Goal: Task Accomplishment & Management: Manage account settings

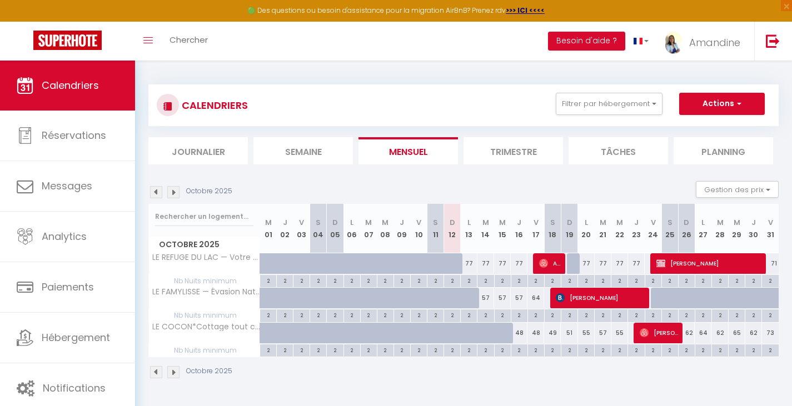
click at [550, 265] on span "Anh-Dao Me-Mougamadou" at bounding box center [550, 263] width 22 height 21
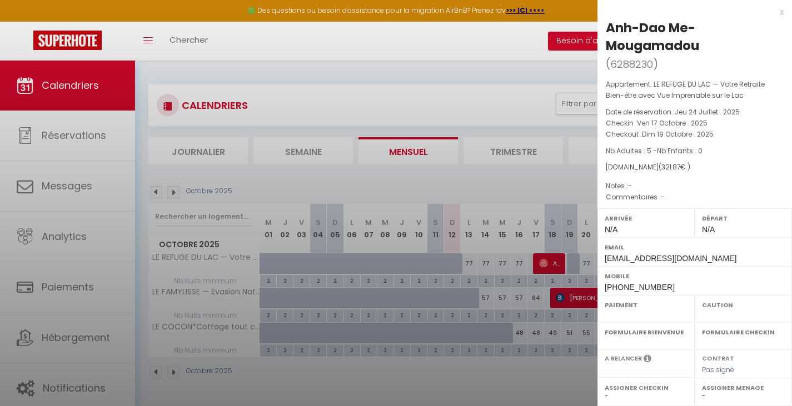
select select "OK"
select select "0"
select select "1"
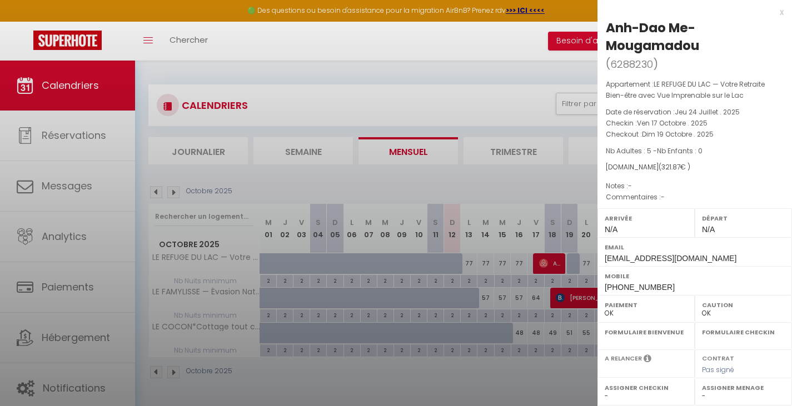
select select
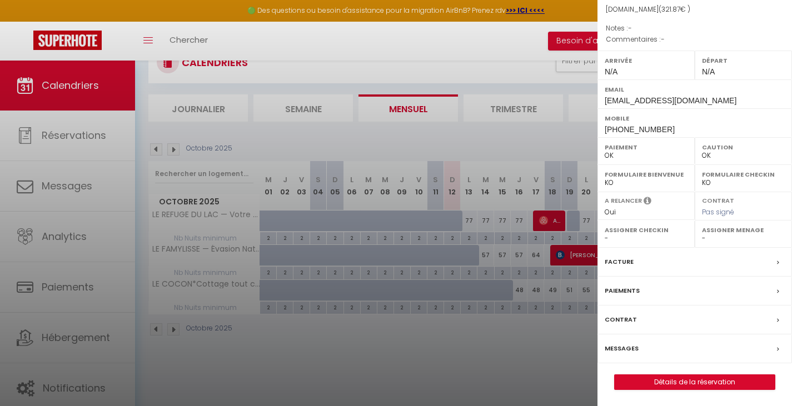
scroll to position [61, 0]
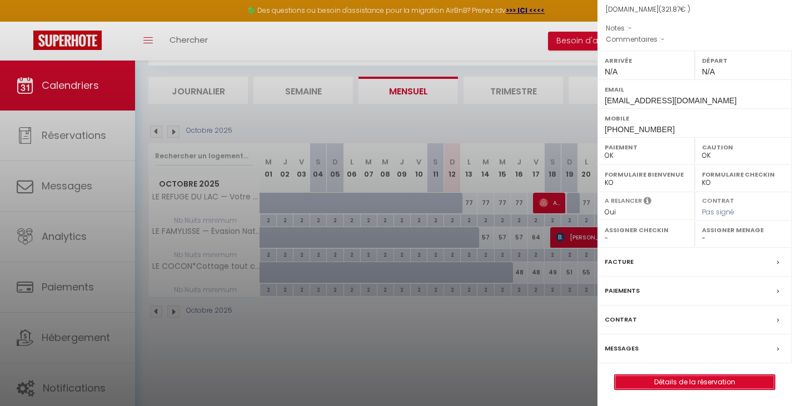
click at [688, 384] on link "Détails de la réservation" at bounding box center [695, 382] width 160 height 14
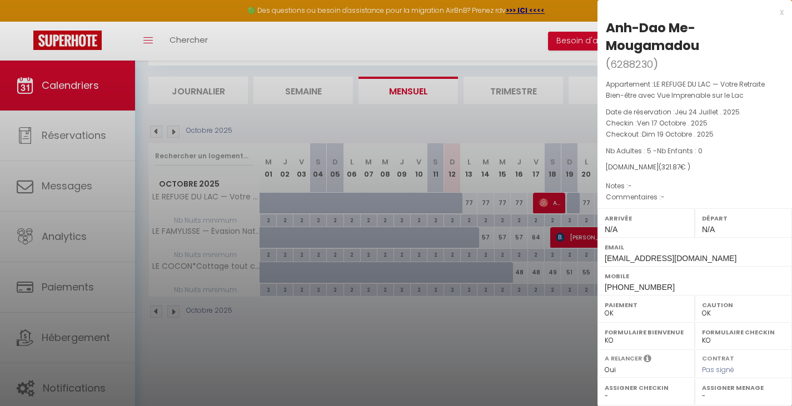
select select
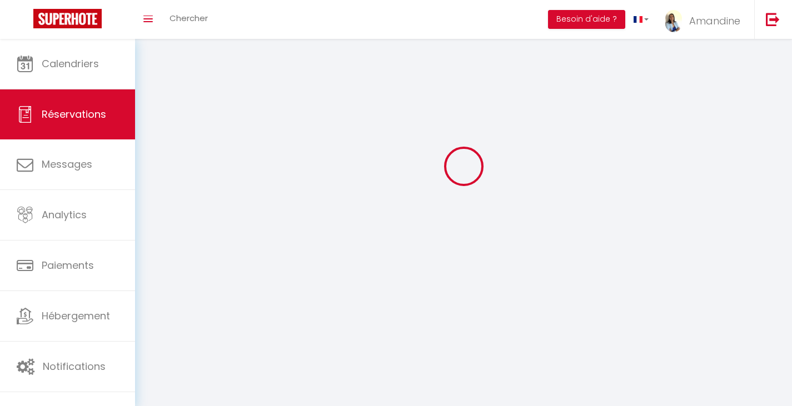
select select
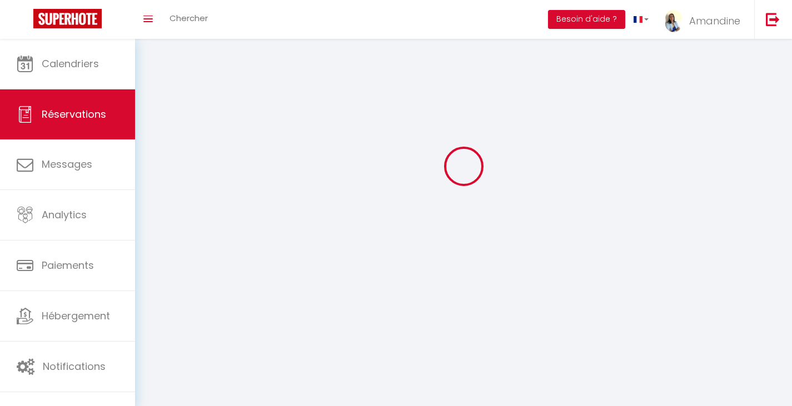
select select
checkbox input "false"
select select
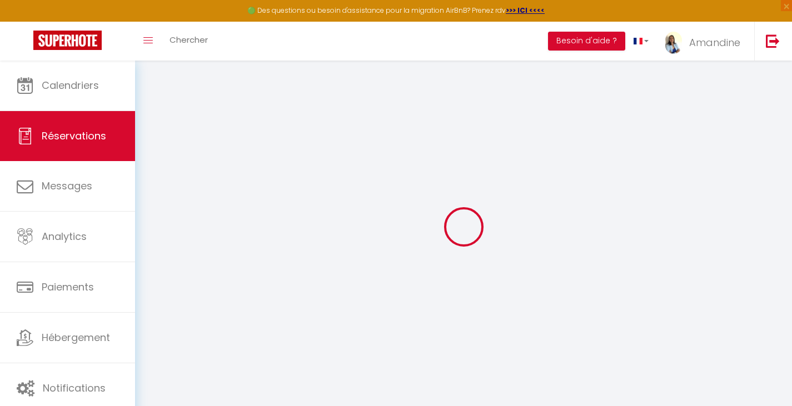
select select
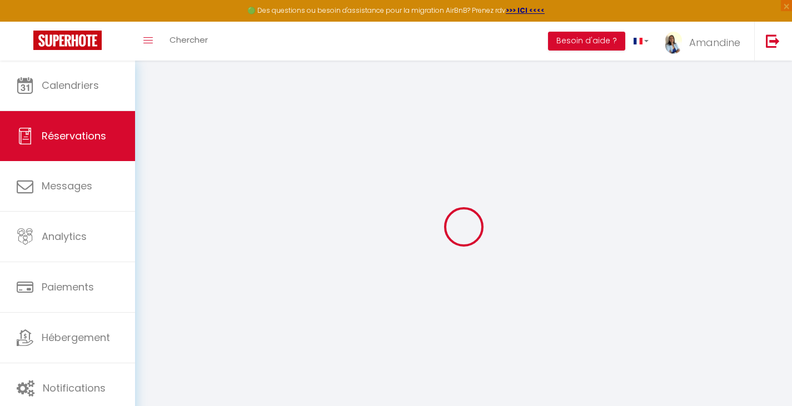
select select
checkbox input "false"
select select
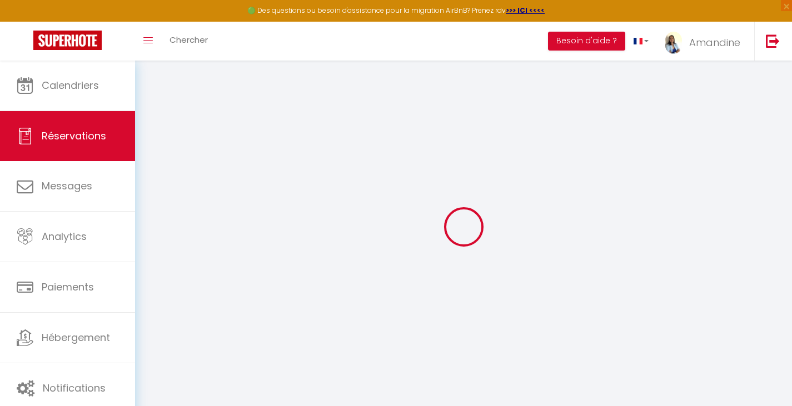
select select
checkbox input "false"
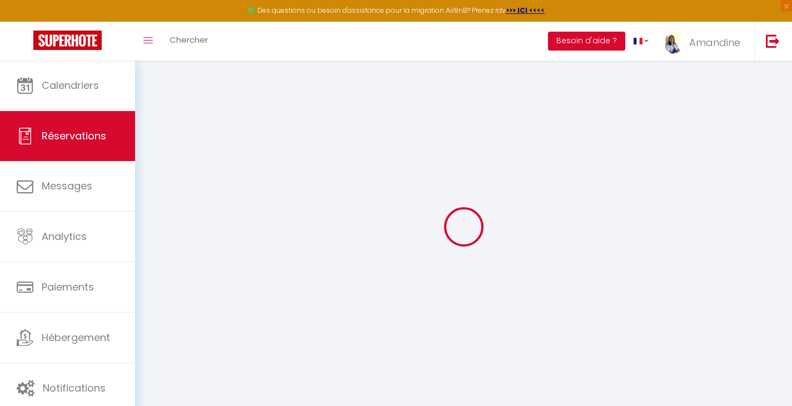
select select
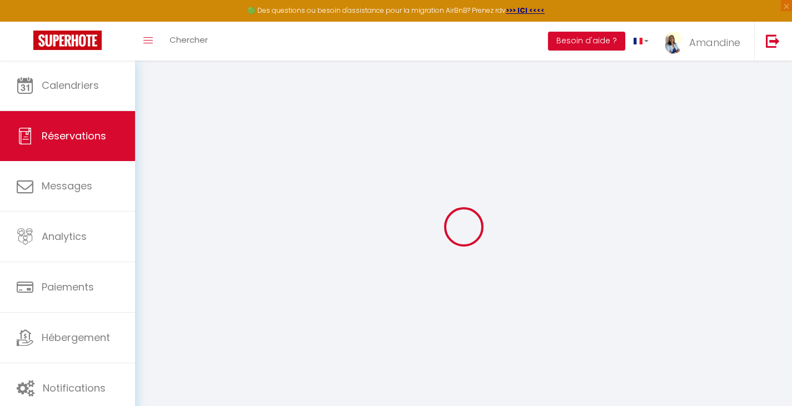
select select
checkbox input "false"
select select
type input "Anh-Dao"
type input "Me-Mougamadou"
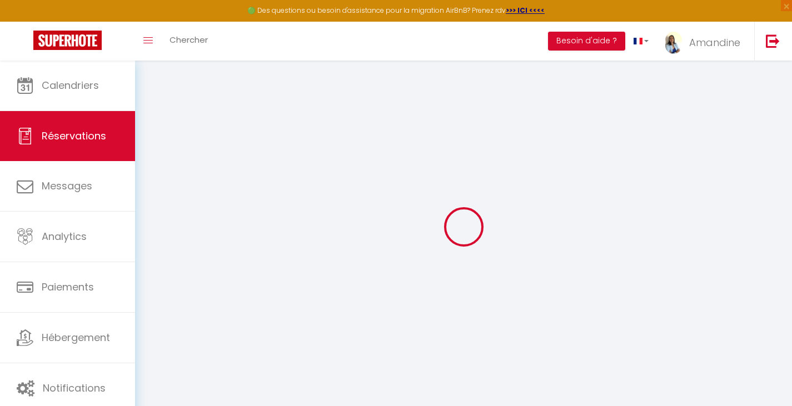
type input "[EMAIL_ADDRESS][DOMAIN_NAME]"
type input "[PHONE_NUMBER]"
select select
type input "11.12"
select select "55940"
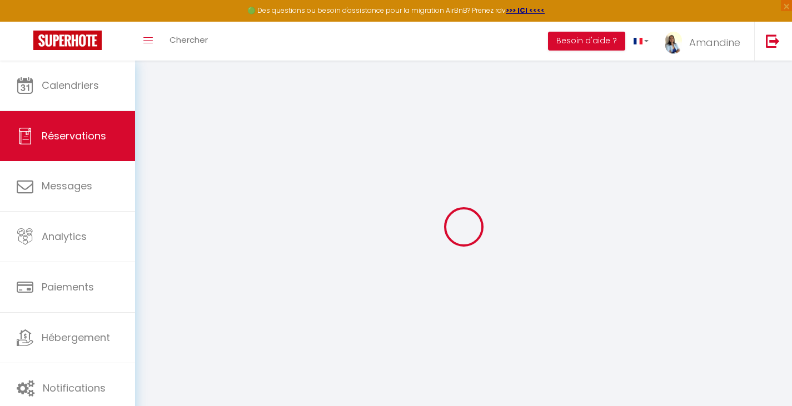
select select "1"
select select
type input "5"
select select "12"
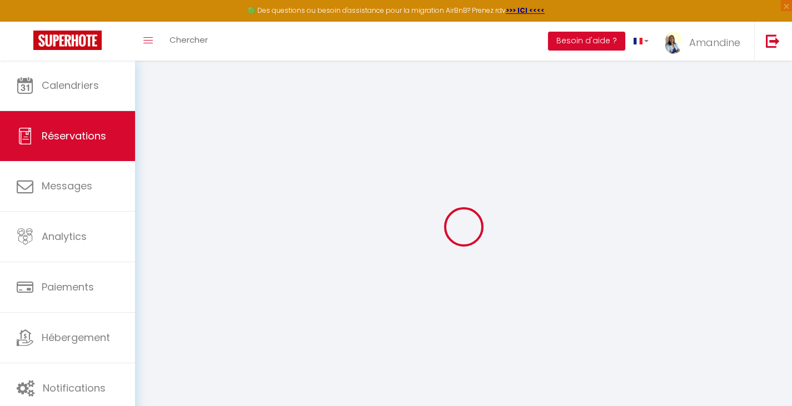
select select
type input "234"
checkbox input "false"
type input "0"
select select "1"
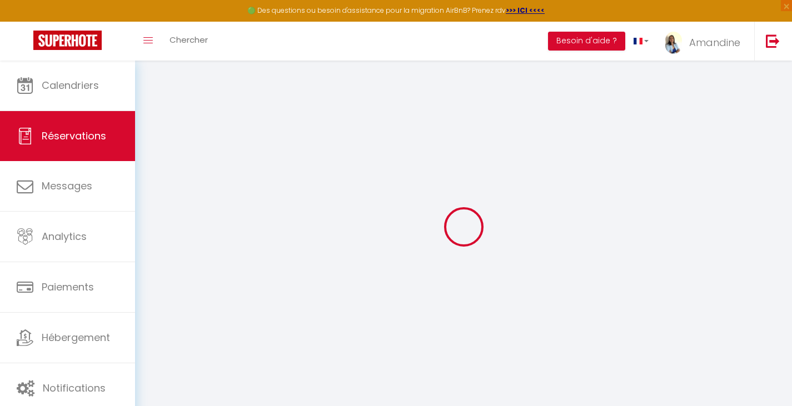
type input "0"
select select
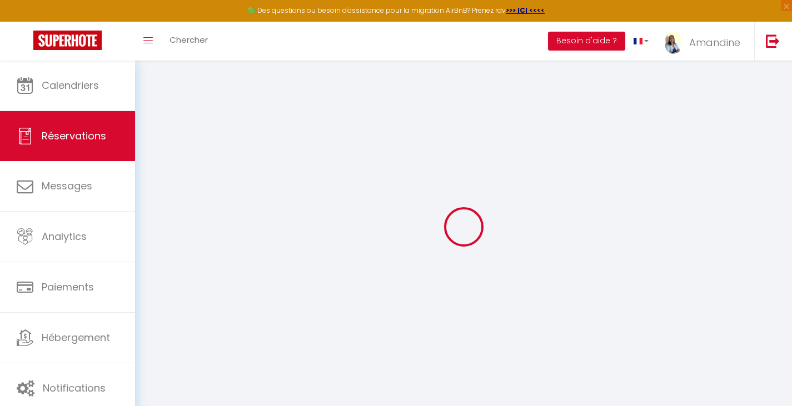
select select
select select "15"
checkbox input "false"
select select
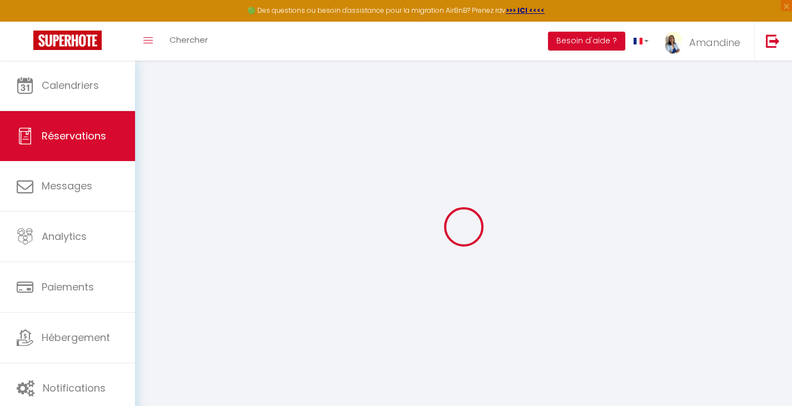
select select
checkbox input "false"
select select
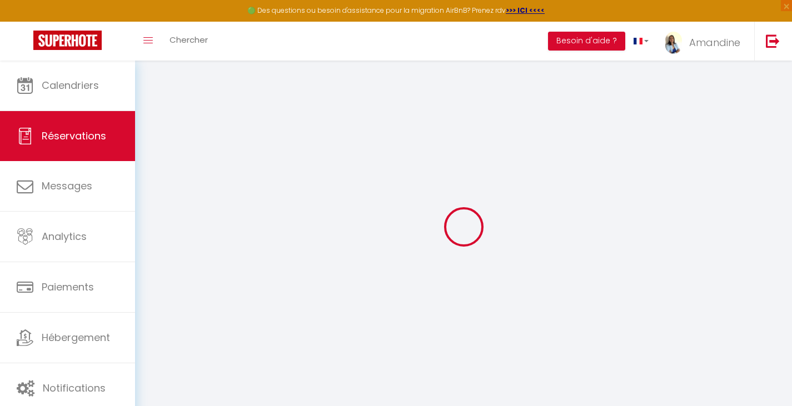
checkbox input "false"
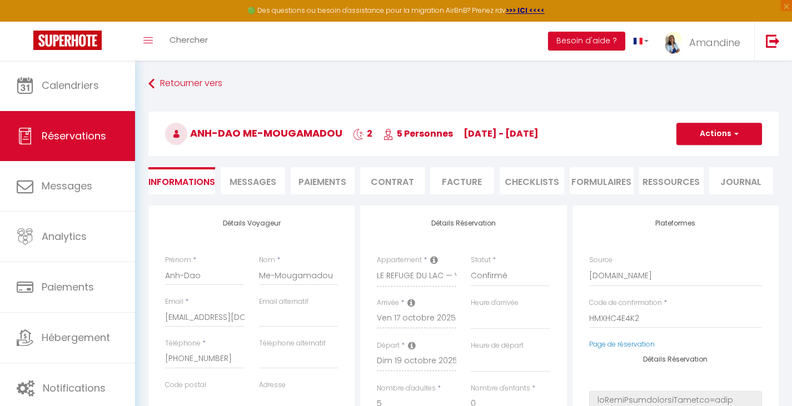
select select
type input "75"
type input "12.87"
select select
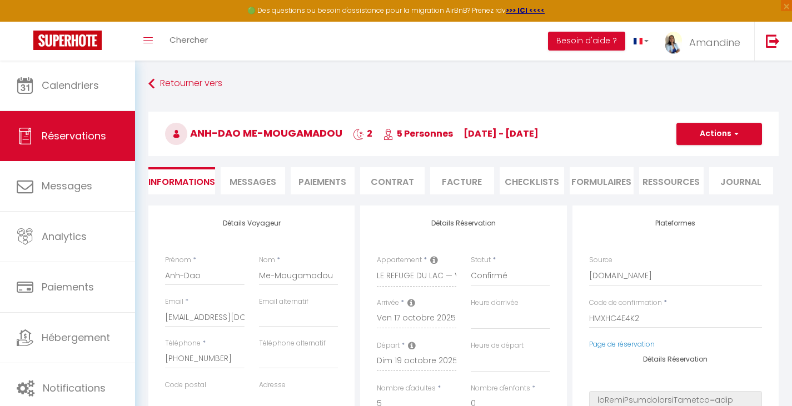
checkbox input "false"
select select
checkbox input "false"
select select
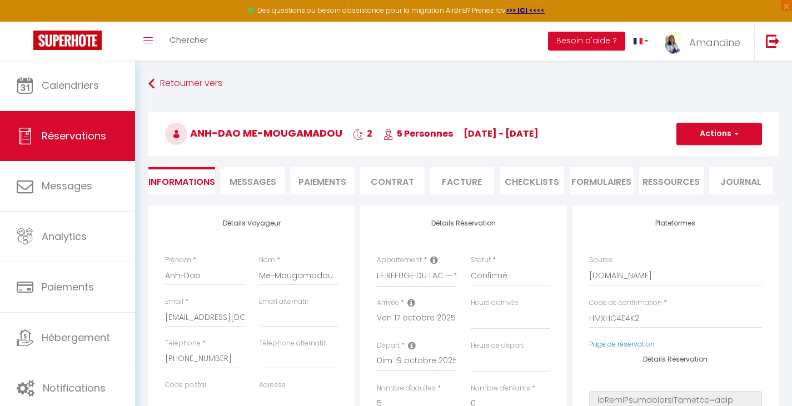
click at [262, 185] on span "Messages" at bounding box center [253, 182] width 47 height 13
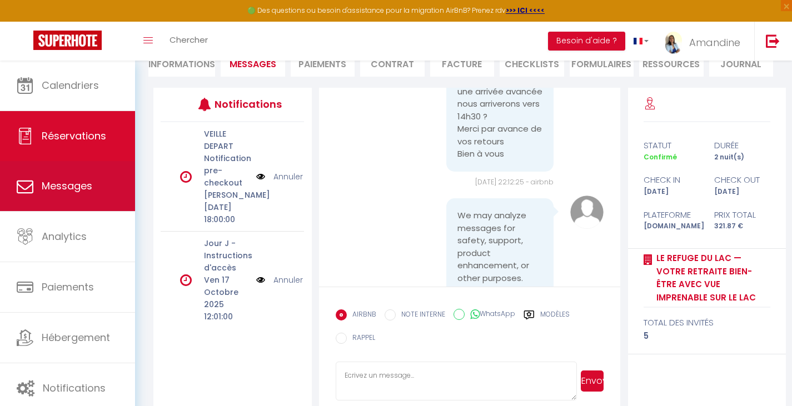
scroll to position [107, 0]
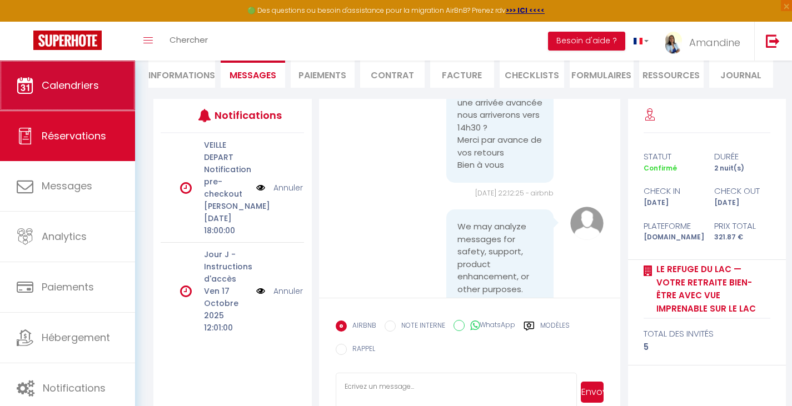
click at [108, 85] on link "Calendriers" at bounding box center [67, 86] width 135 height 50
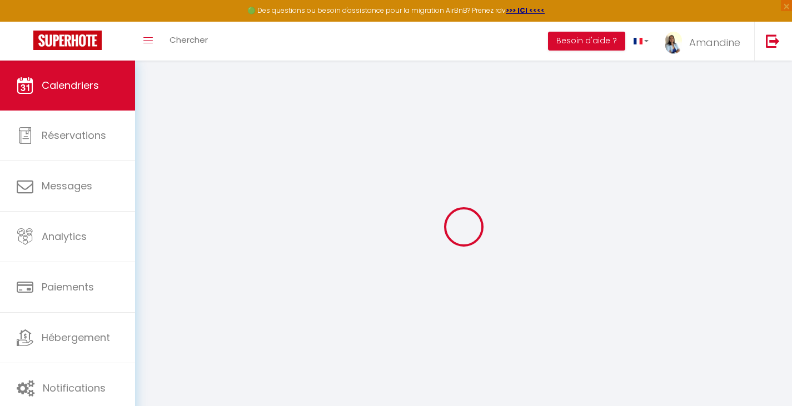
select select
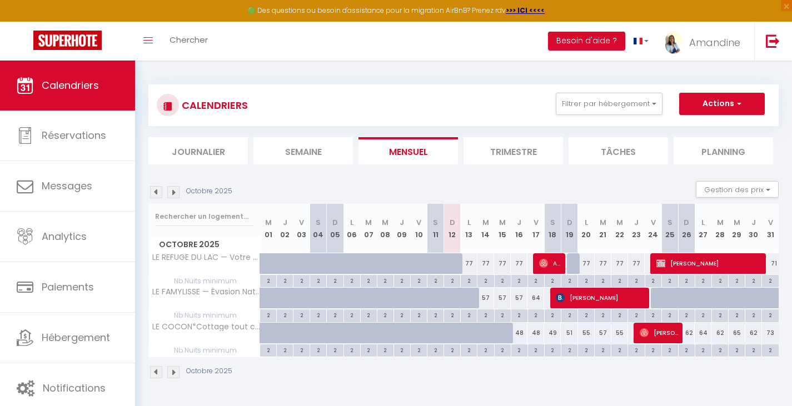
click at [584, 297] on span "[PERSON_NAME]" at bounding box center [600, 297] width 89 height 21
select select "OK"
select select "KO"
select select "1"
select select "0"
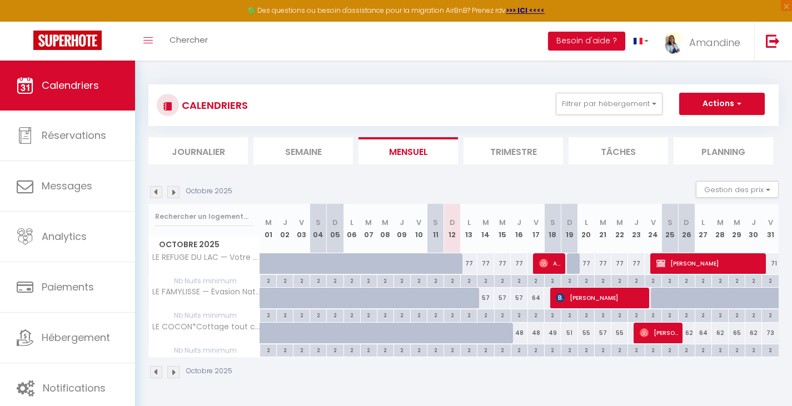
select select "1"
select select
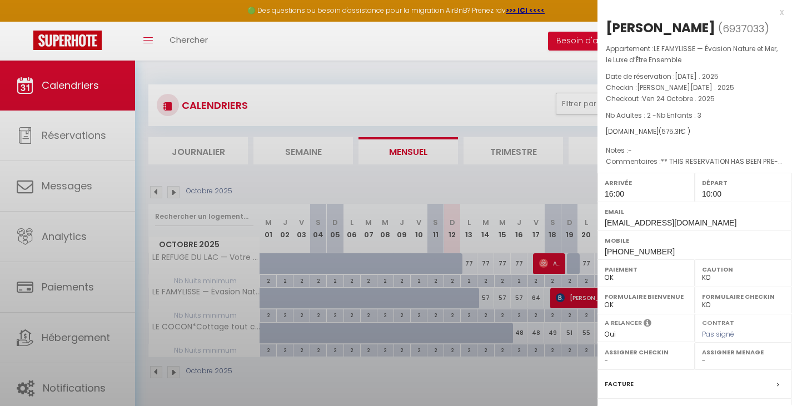
scroll to position [122, 0]
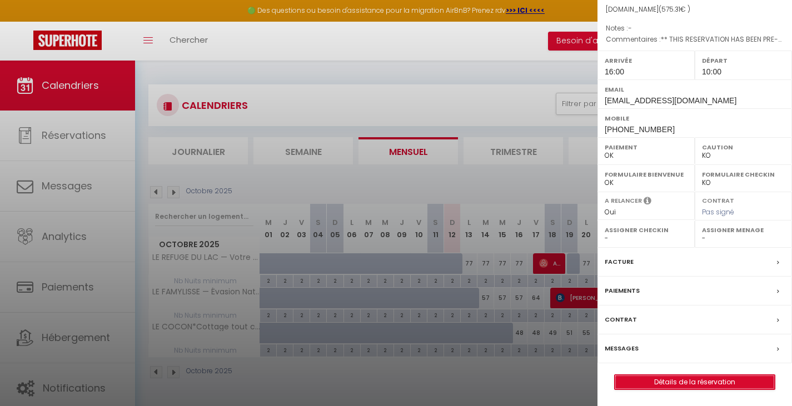
click at [670, 382] on link "Détails de la réservation" at bounding box center [695, 382] width 160 height 14
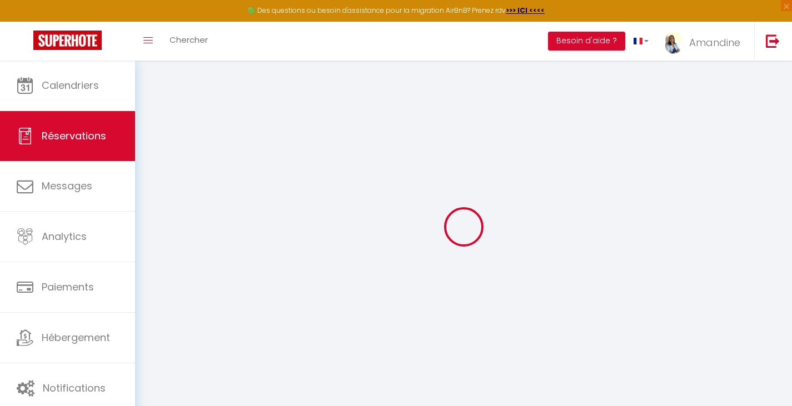
select select
select select "14"
checkbox input "false"
select select
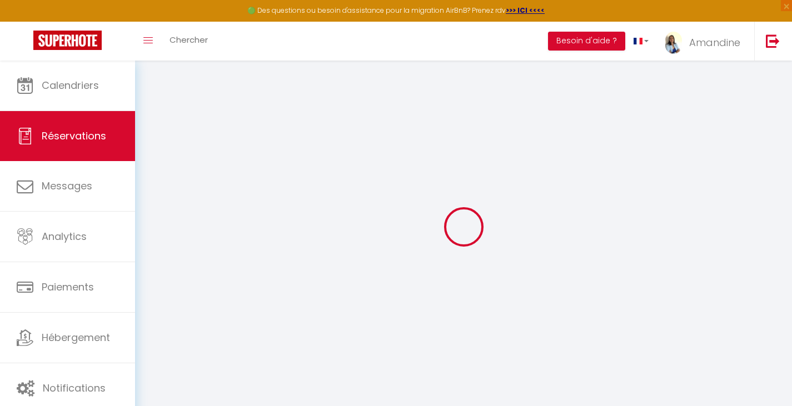
select select
checkbox input "false"
select select
checkbox input "false"
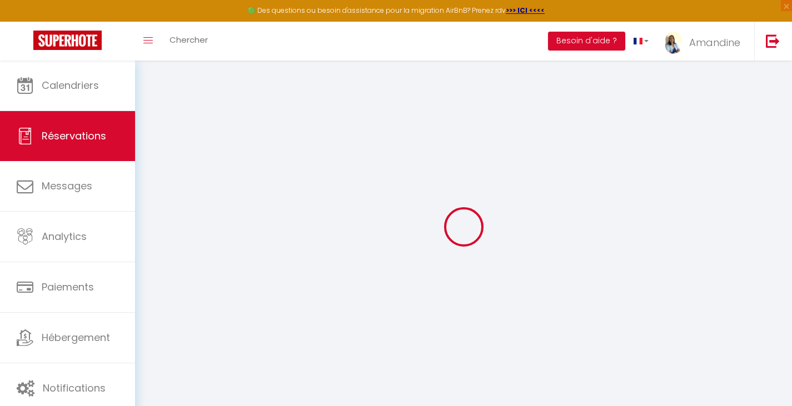
type textarea "** THIS RESERVATION HAS BEEN PRE-PAID ** Reservation has a cancellation grace p…"
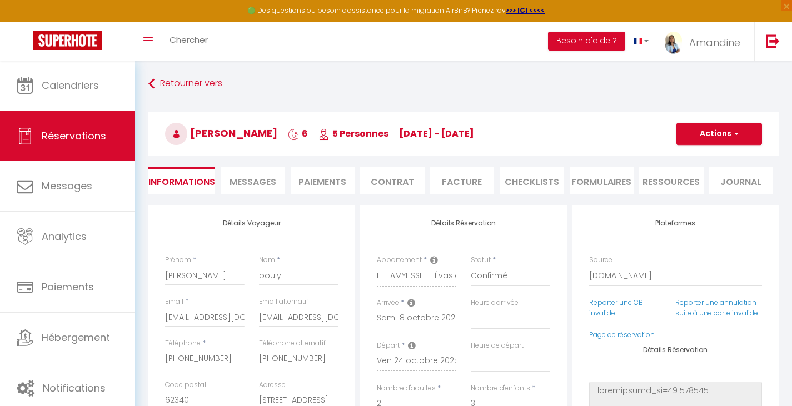
type input "75"
type input "21.58"
select select
checkbox input "false"
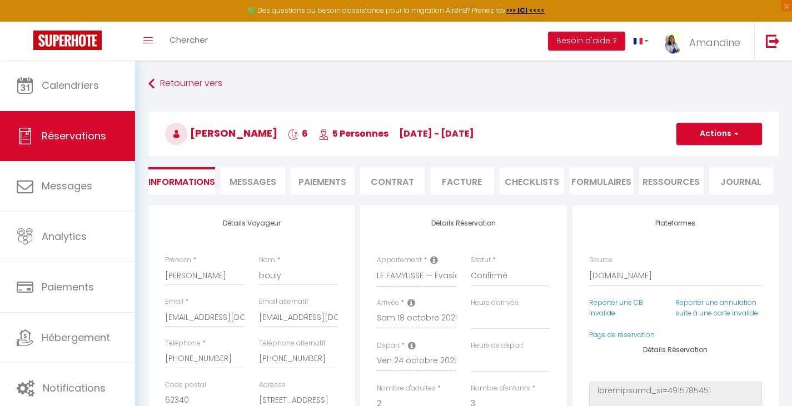
select select "16:00"
select select "10:00"
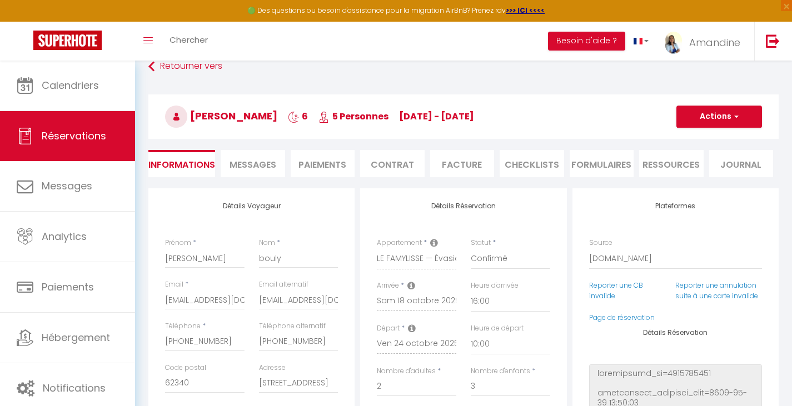
scroll to position [18, 0]
click at [263, 168] on span "Messages" at bounding box center [253, 164] width 47 height 13
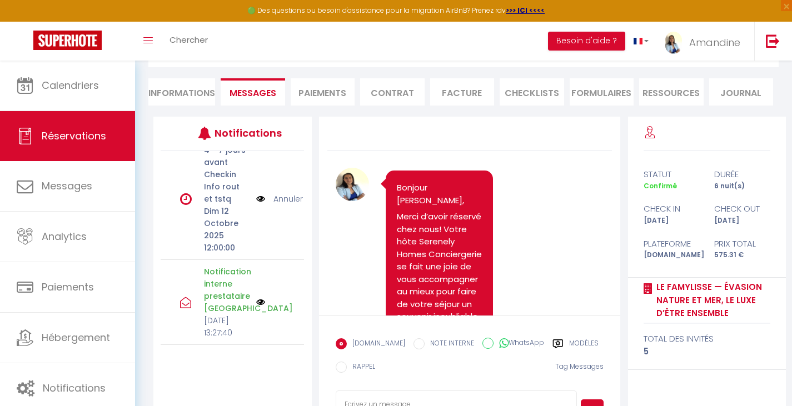
scroll to position [818, 0]
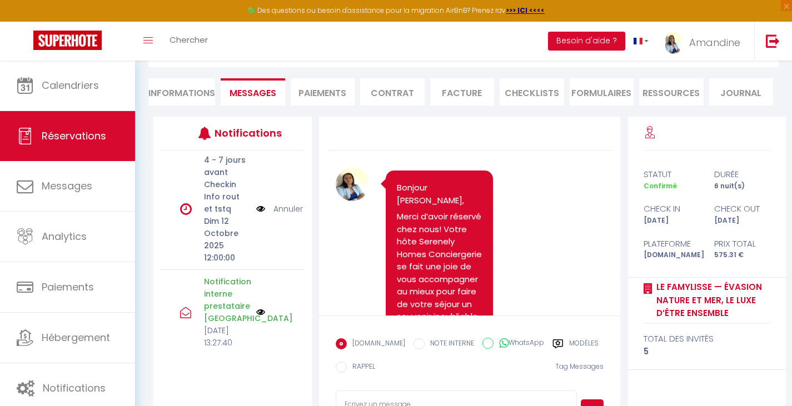
click at [280, 215] on link "Annuler" at bounding box center [287, 209] width 29 height 12
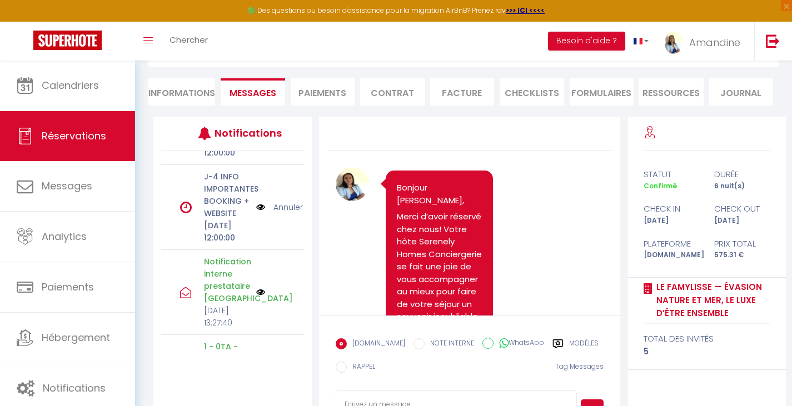
scroll to position [688, 0]
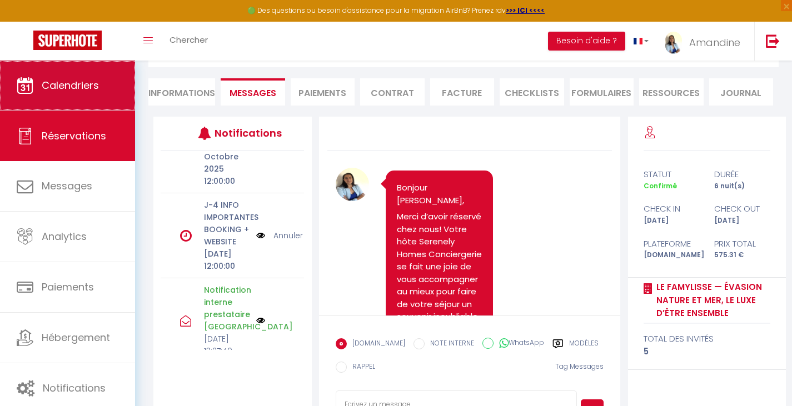
click at [87, 94] on link "Calendriers" at bounding box center [67, 86] width 135 height 50
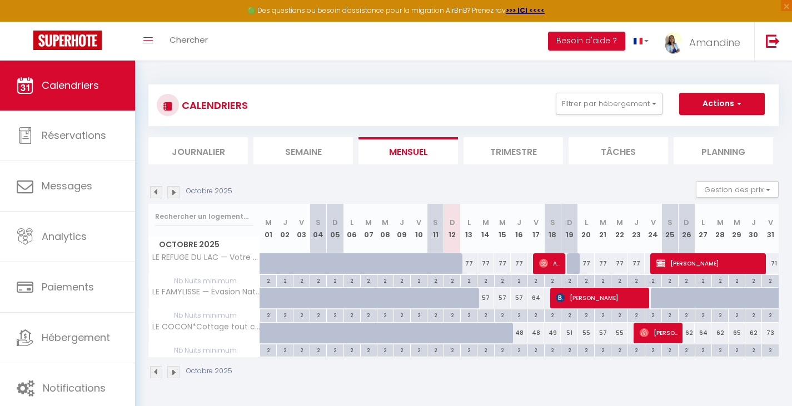
click at [664, 337] on span "[PERSON_NAME]" at bounding box center [659, 332] width 39 height 21
select select "OK"
select select "0"
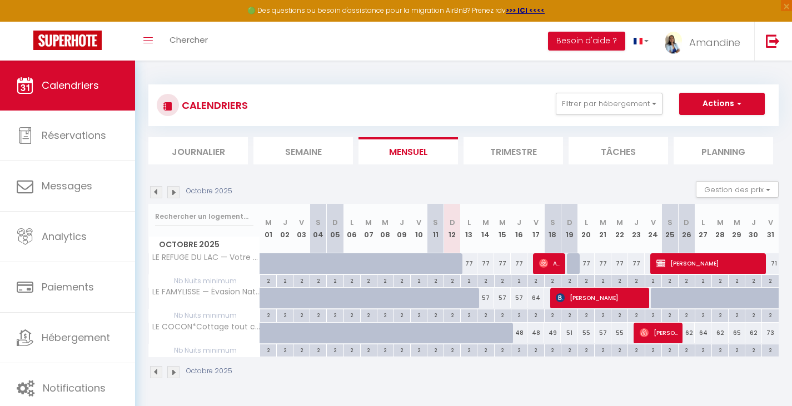
select select "1"
select select
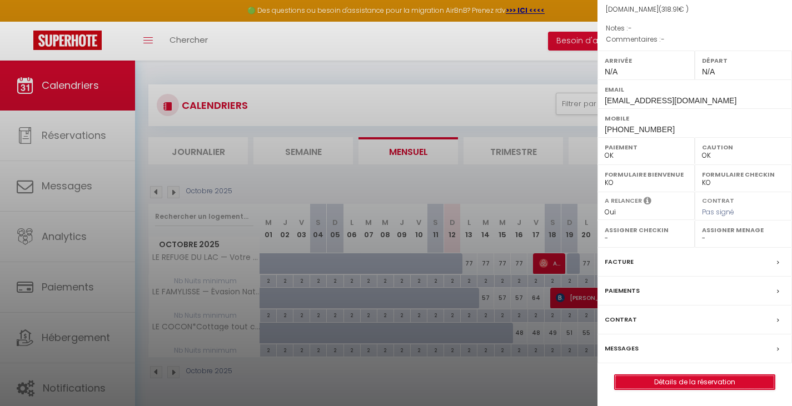
click at [683, 390] on link "Détails de la réservation" at bounding box center [695, 382] width 160 height 14
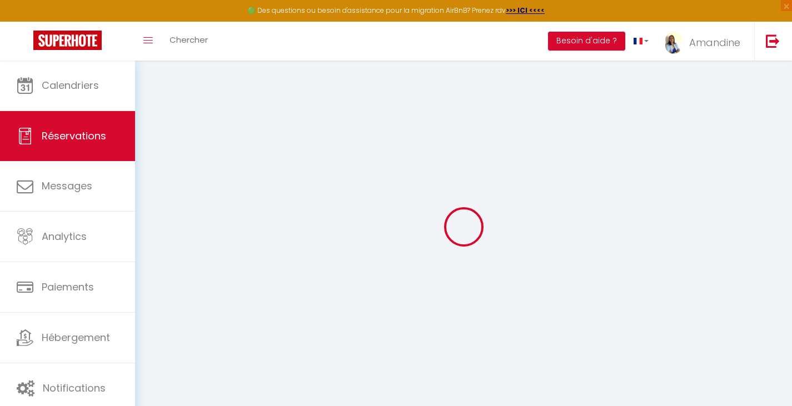
type input "Emmélie"
type input "Sponnagel"
type input "[EMAIL_ADDRESS][DOMAIN_NAME]"
type input "[PHONE_NUMBER]"
select select
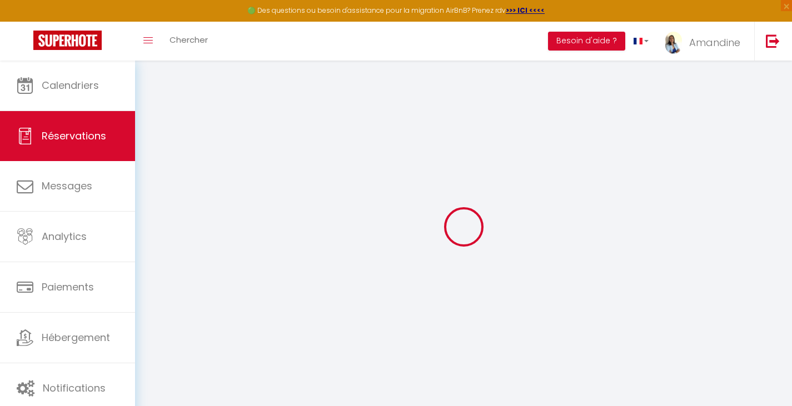
type input "55.8"
select select "52936"
select select "1"
select select
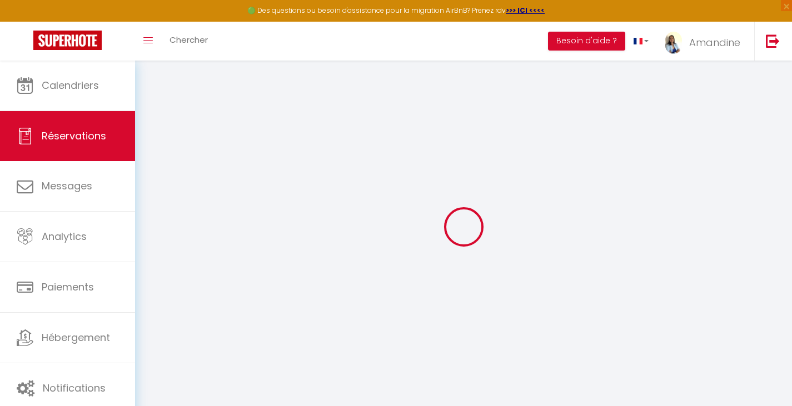
type input "3"
type input "1"
select select "12"
select select
type input "216"
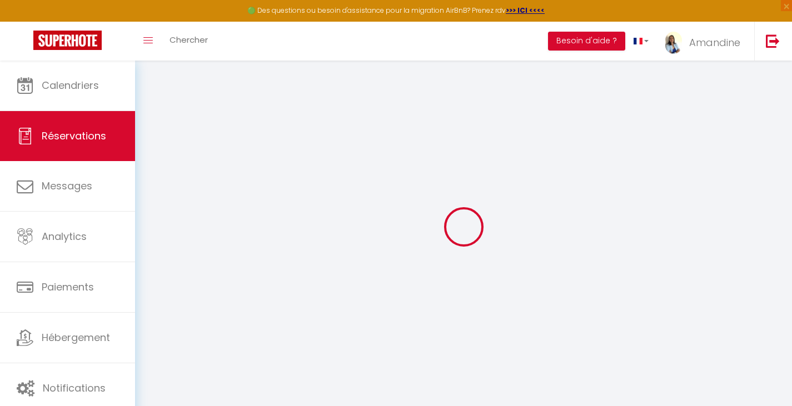
checkbox input "false"
type input "20"
select select "1"
type input "0"
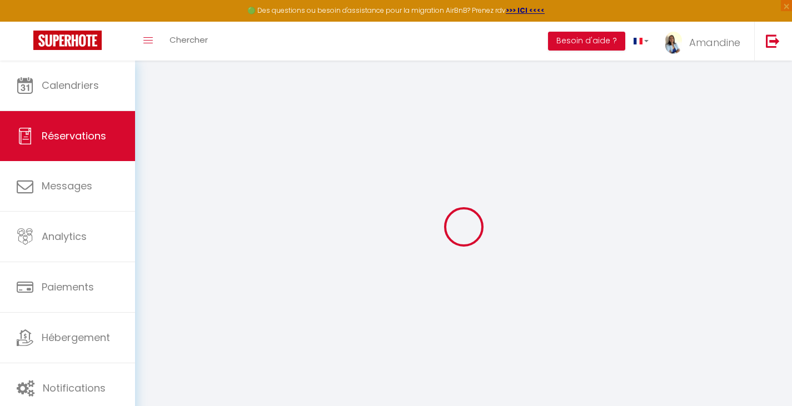
type input "0"
select select
select select "15"
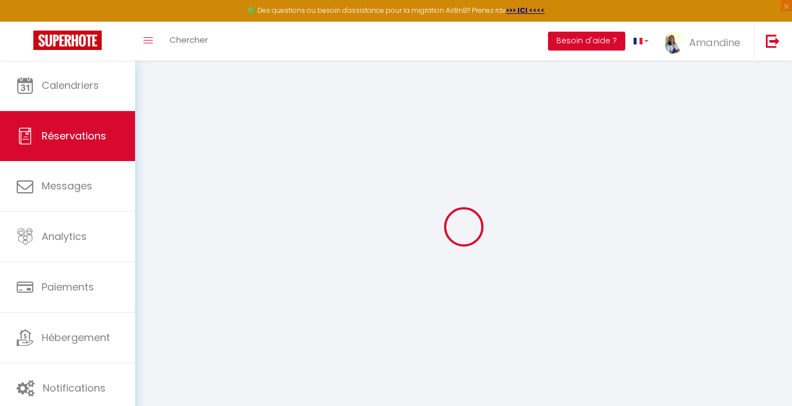
checkbox input "false"
select select
checkbox input "false"
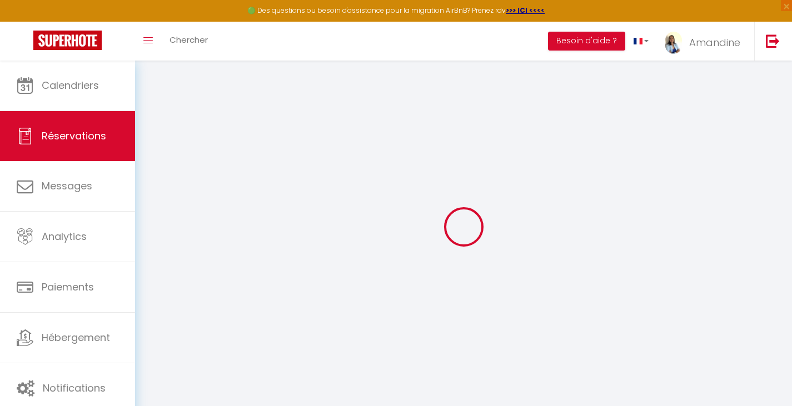
select select
checkbox input "false"
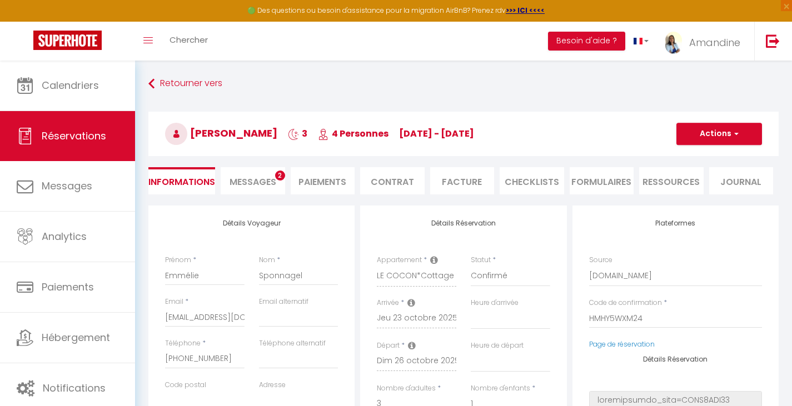
select select
type input "94"
type input "8.91"
select select
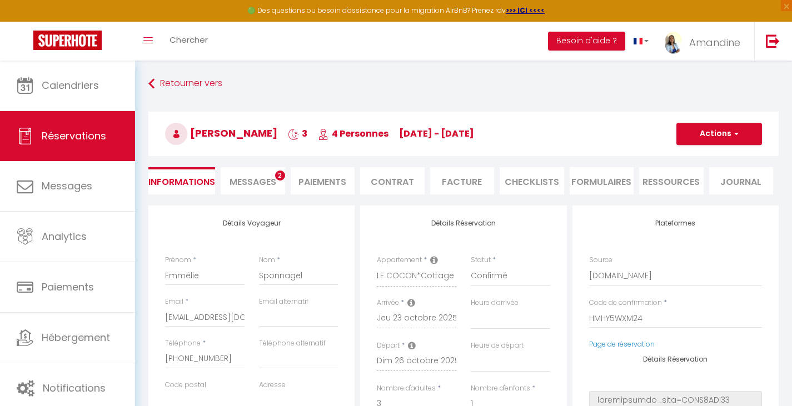
checkbox input "false"
select select
checkbox input "false"
select select
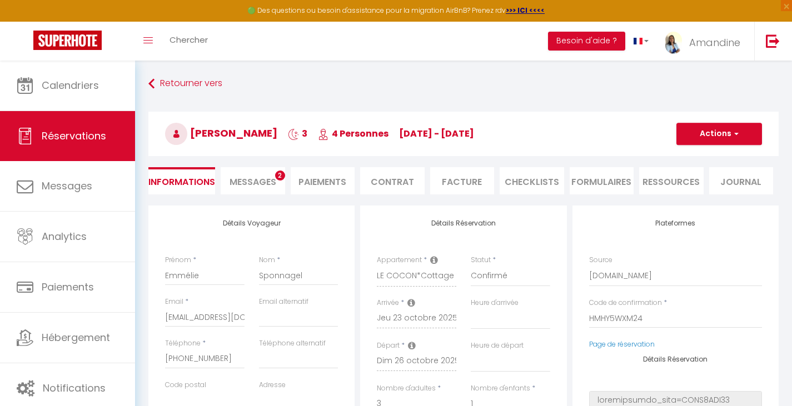
click at [258, 177] on span "Messages" at bounding box center [253, 182] width 47 height 13
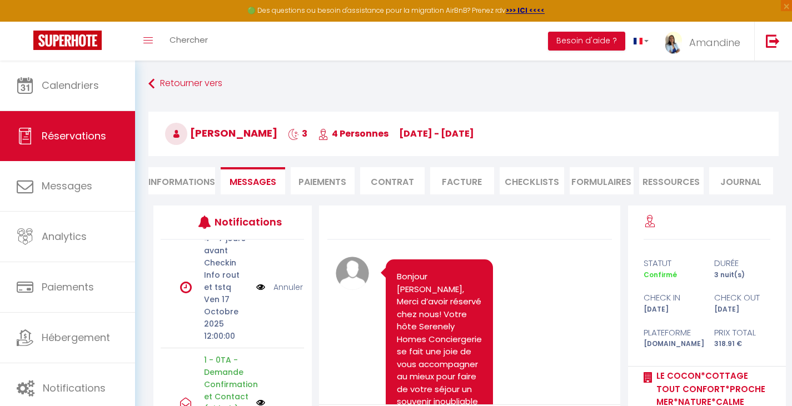
scroll to position [327, 0]
